Goal: Obtain resource: Obtain resource

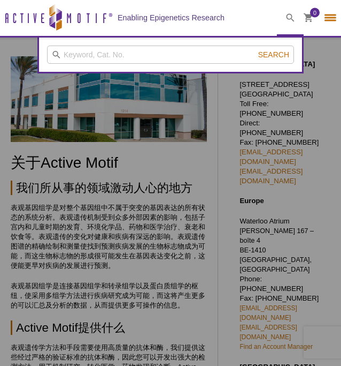
select select "[GEOGRAPHIC_DATA]"
select select "中文"
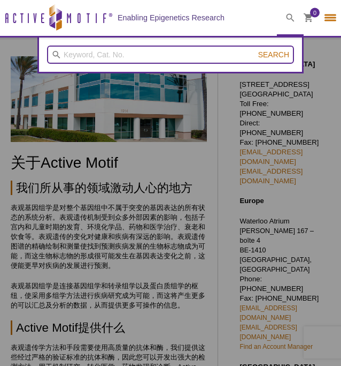
drag, startPoint x: 0, startPoint y: 0, endPoint x: 189, endPoint y: 52, distance: 196.1
click at [188, 52] on input "search" at bounding box center [170, 54] width 247 height 18
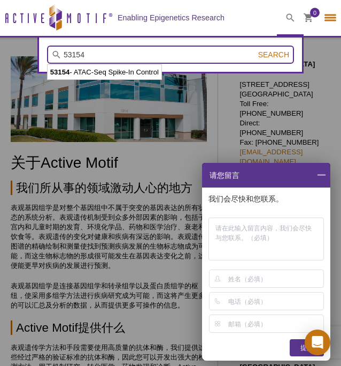
click at [271, 59] on input "53154" at bounding box center [170, 54] width 247 height 18
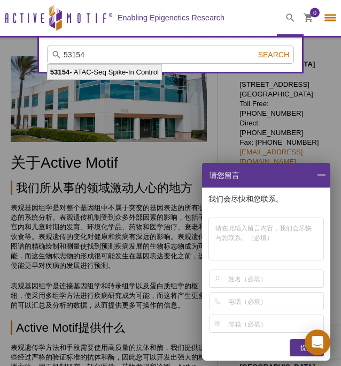
click at [112, 72] on li "53154 - ATAC-Seq Spike-In Control" at bounding box center [105, 72] width 114 height 15
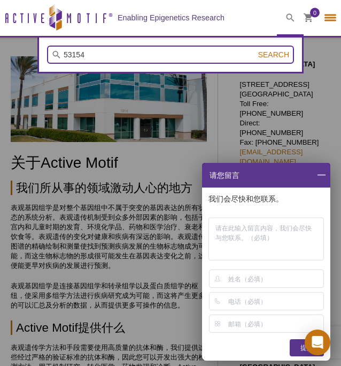
type input "53154 - ATAC-Seq Spike-In Control"
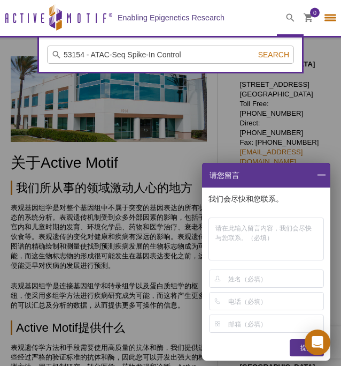
click at [320, 173] on span at bounding box center [322, 175] width 18 height 25
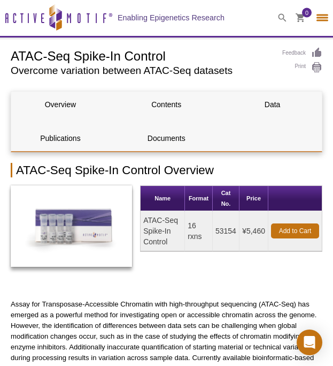
select select "[GEOGRAPHIC_DATA]"
select select "中文"
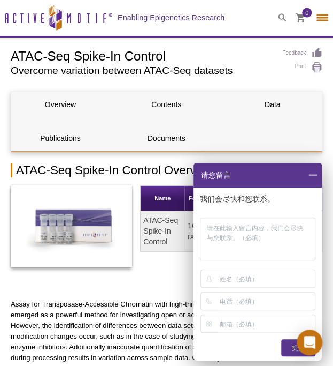
click at [311, 173] on span at bounding box center [313, 175] width 18 height 25
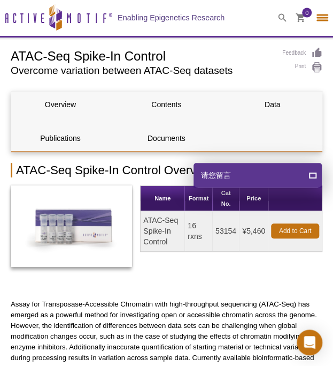
click at [191, 262] on div "Name Format Cat No. Price ATAC-Seq Spike-In Control 16 rxns 53154 ¥5,460 Add to…" at bounding box center [231, 231] width 182 height 92
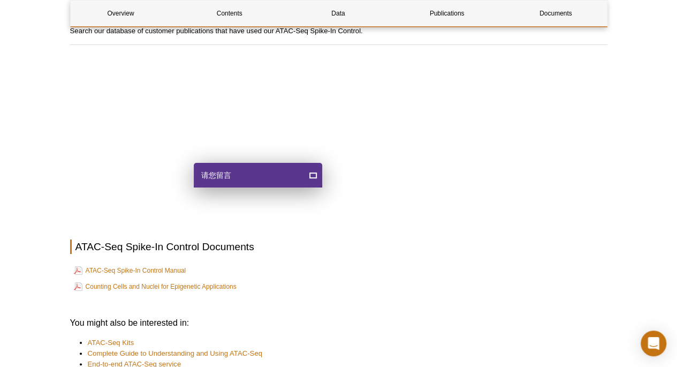
scroll to position [1980, 0]
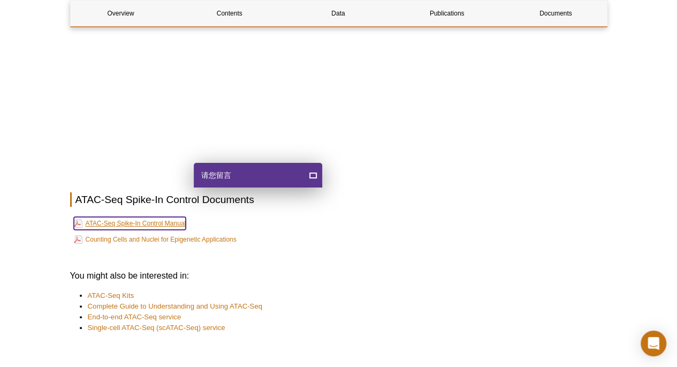
click at [159, 219] on link "ATAC-Seq Spike-In Control Manual" at bounding box center [130, 223] width 112 height 13
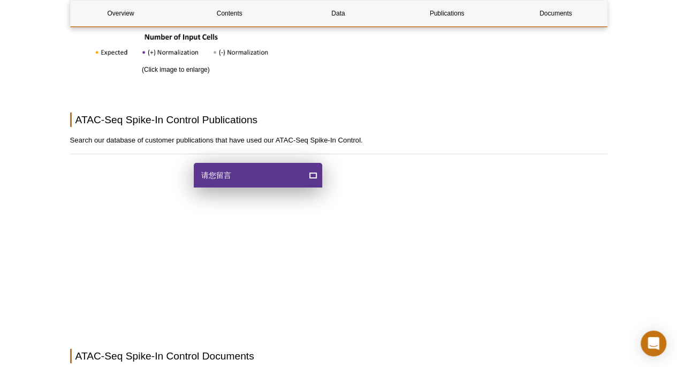
scroll to position [1712, 0]
